Goal: Navigation & Orientation: Find specific page/section

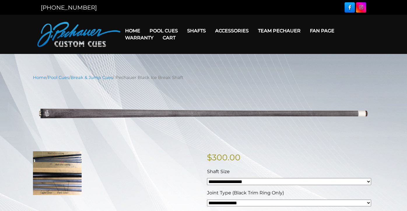
scroll to position [175, 0]
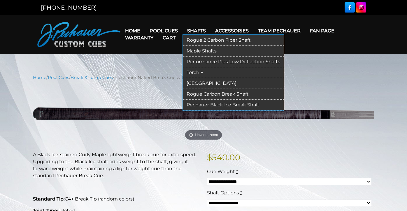
click at [209, 94] on link "Rogue Carbon Break Shaft" at bounding box center [233, 94] width 101 height 11
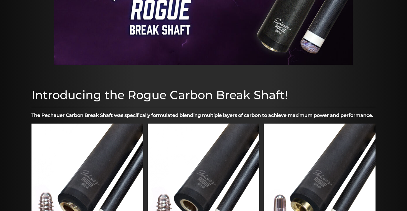
scroll to position [198, 0]
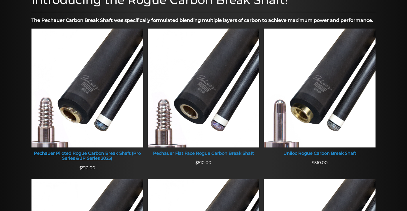
click at [88, 152] on div "Pechauer Piloted Rogue Carbon Break Shaft (Pro Series & JP Series 2025)" at bounding box center [87, 156] width 112 height 10
